Goal: Task Accomplishment & Management: Complete application form

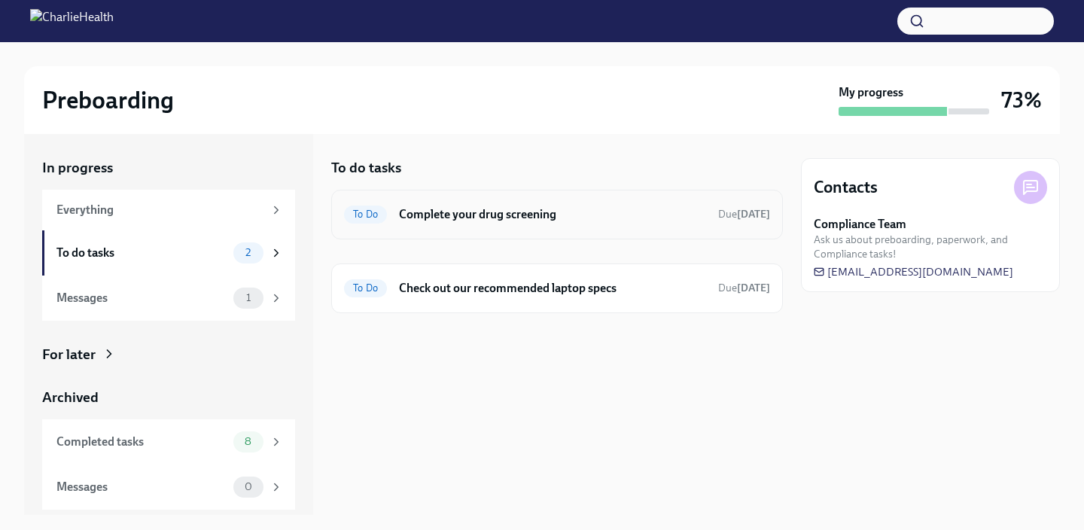
click at [528, 209] on h6 "Complete your drug screening" at bounding box center [552, 214] width 307 height 17
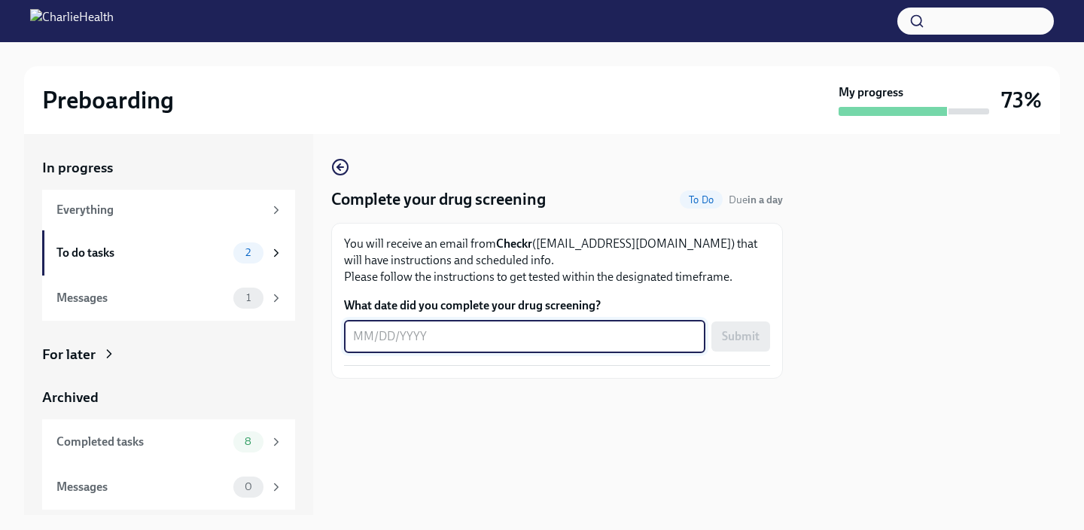
click at [486, 331] on textarea "What date did you complete your drug screening?" at bounding box center [524, 336] width 343 height 18
type textarea "[DATE]"
click at [739, 342] on span "Submit" at bounding box center [741, 336] width 38 height 15
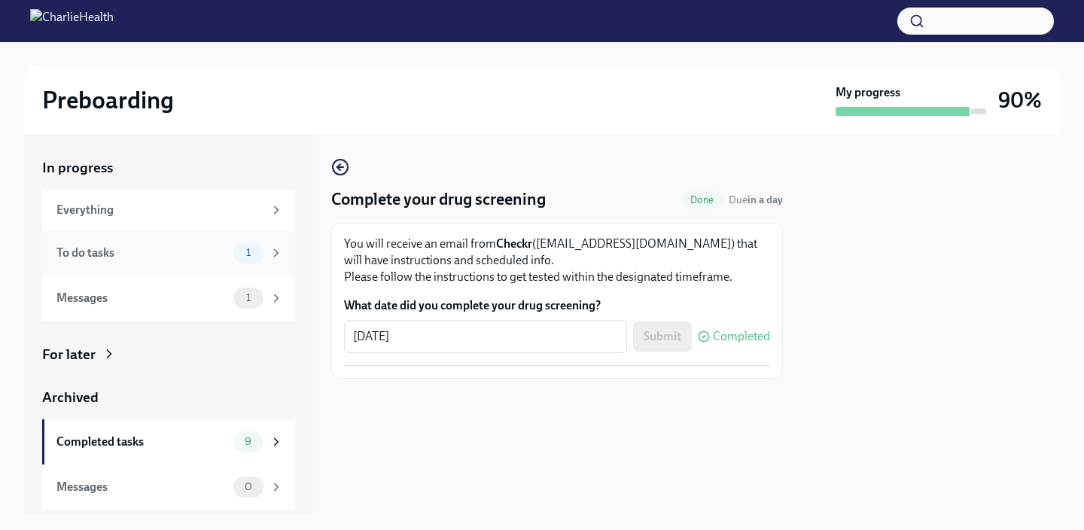
click at [160, 246] on div "To do tasks" at bounding box center [141, 253] width 171 height 17
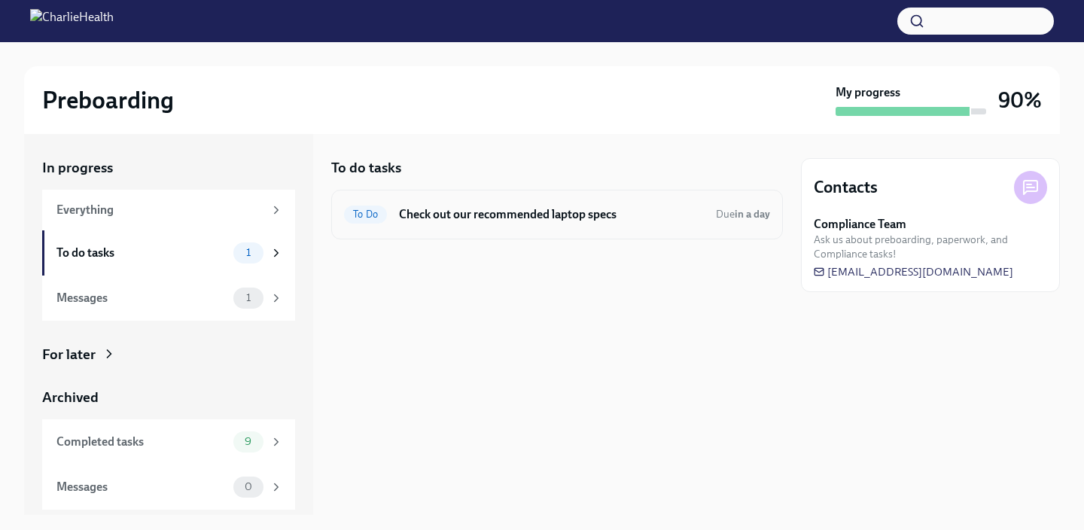
click at [424, 206] on h6 "Check out our recommended laptop specs" at bounding box center [551, 214] width 305 height 17
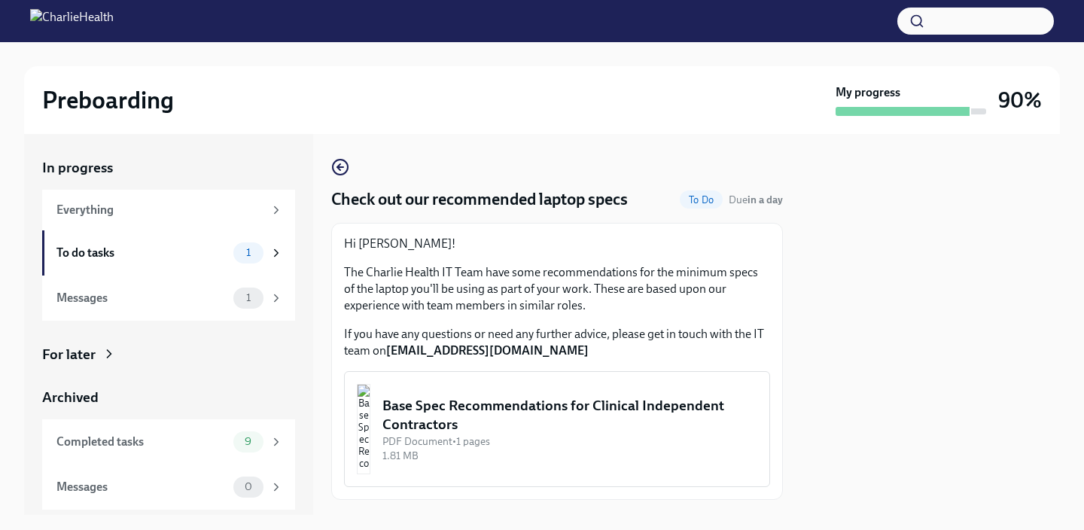
scroll to position [33, 0]
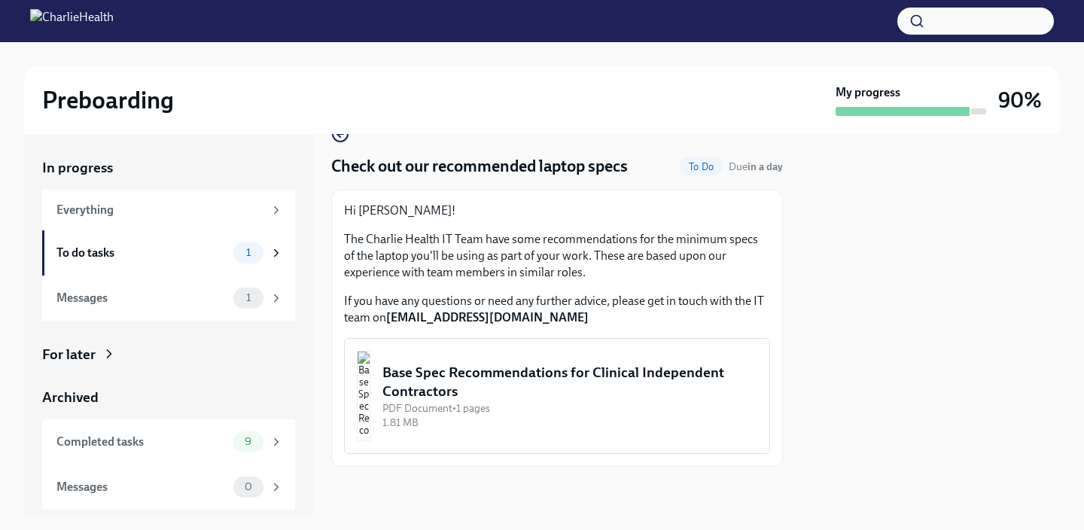
click at [484, 392] on div "Base Spec Recommendations for Clinical Independent Contractors" at bounding box center [569, 382] width 375 height 38
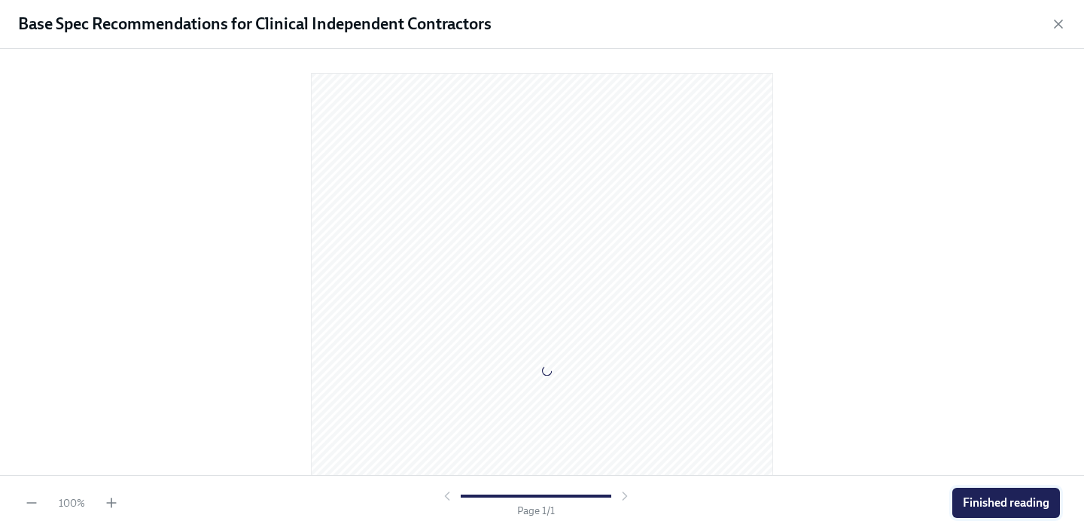
click at [996, 504] on span "Finished reading" at bounding box center [1006, 502] width 87 height 15
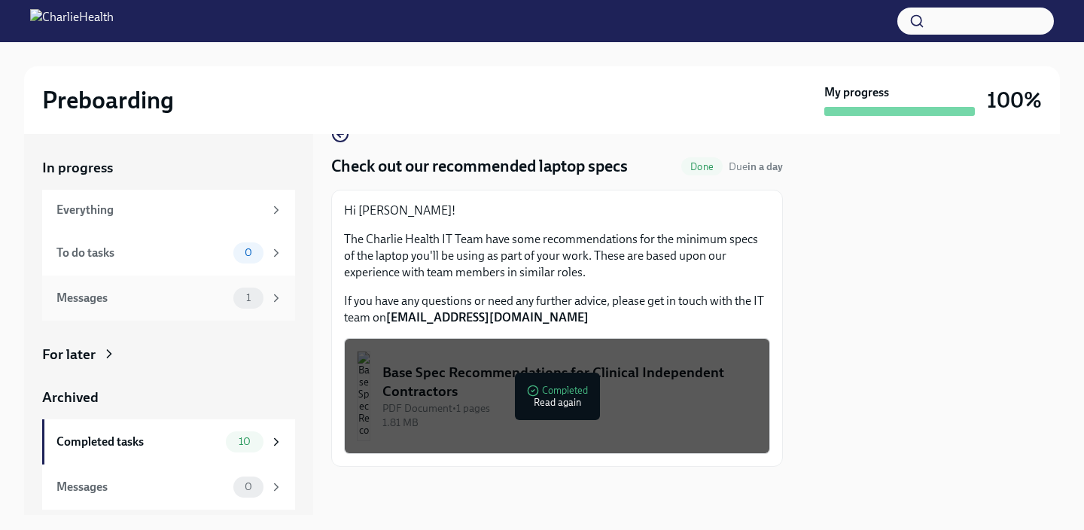
click at [244, 303] on div "1" at bounding box center [248, 298] width 30 height 21
